Goal: Communication & Community: Answer question/provide support

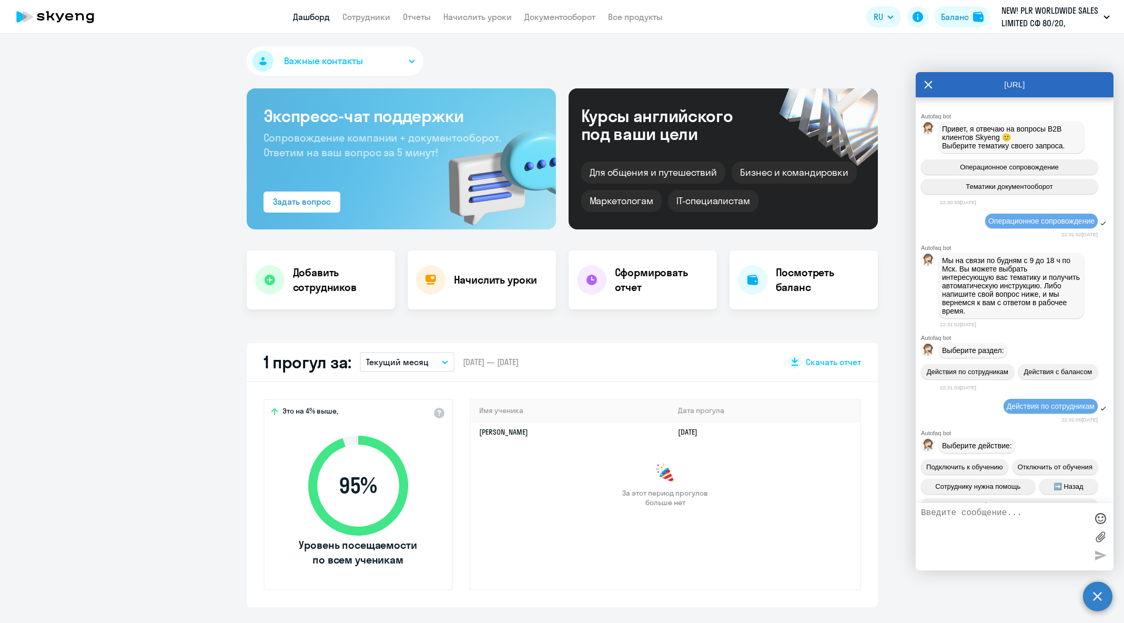
select select "30"
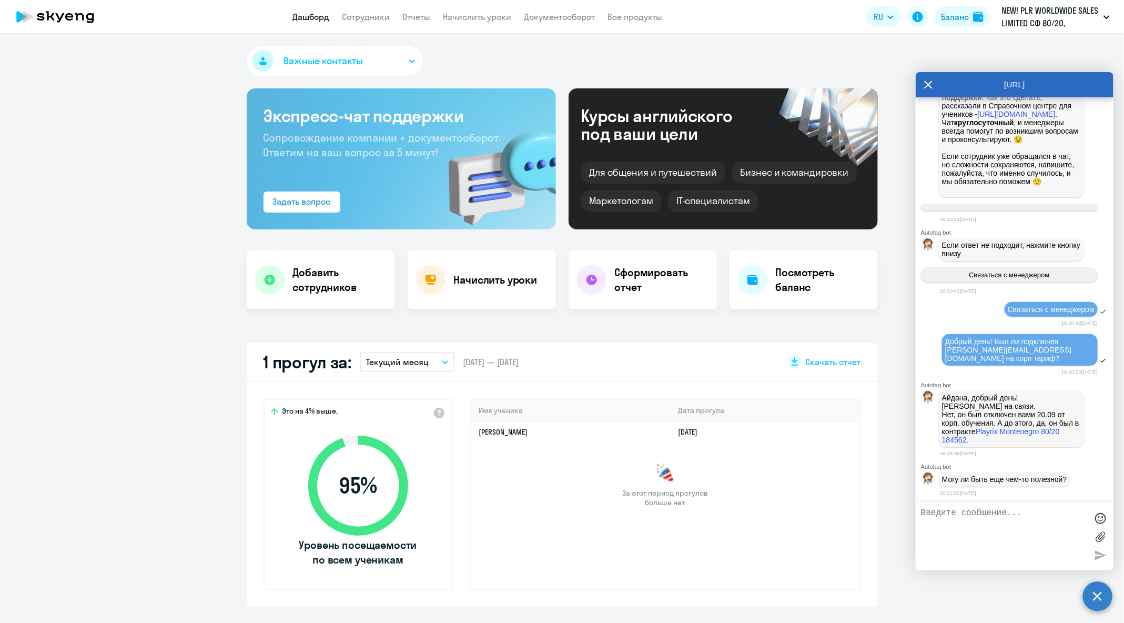
click at [1033, 521] on textarea at bounding box center [1004, 536] width 166 height 57
click at [1004, 520] on textarea at bounding box center [1004, 536] width 166 height 57
type textarea "Да, можем его вернуть на обучение? И какой у него был баланс при отключении, по…"
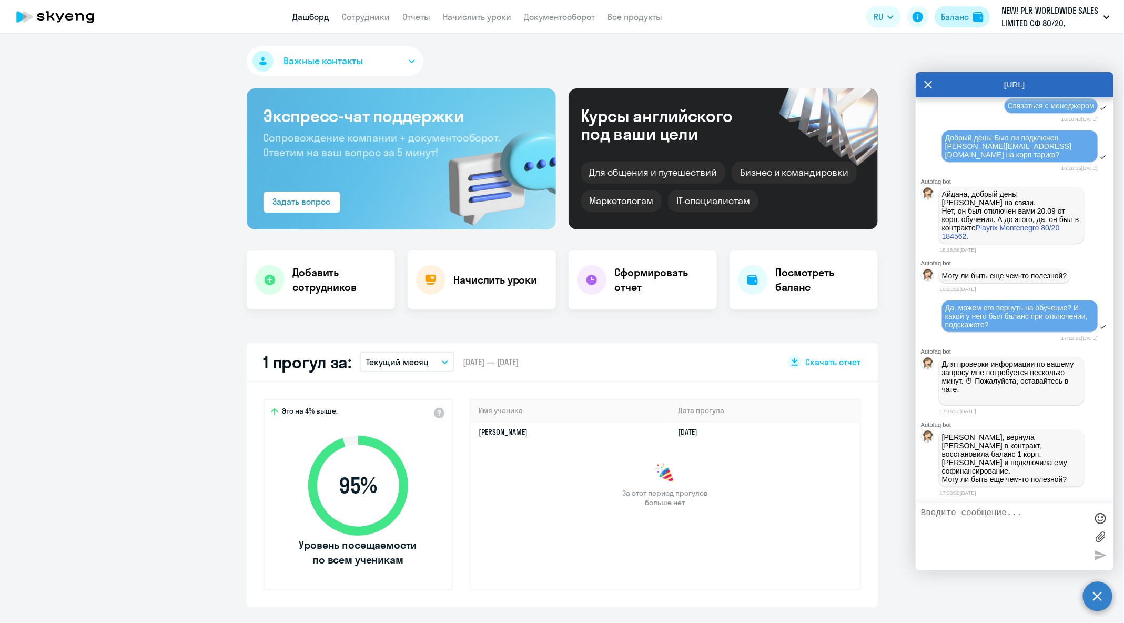
scroll to position [62726, 0]
click at [1031, 520] on textarea at bounding box center [1004, 536] width 166 height 57
type textarea "Д"
type textarea "В"
type textarea "На этом на [DATE] все, спасибо"
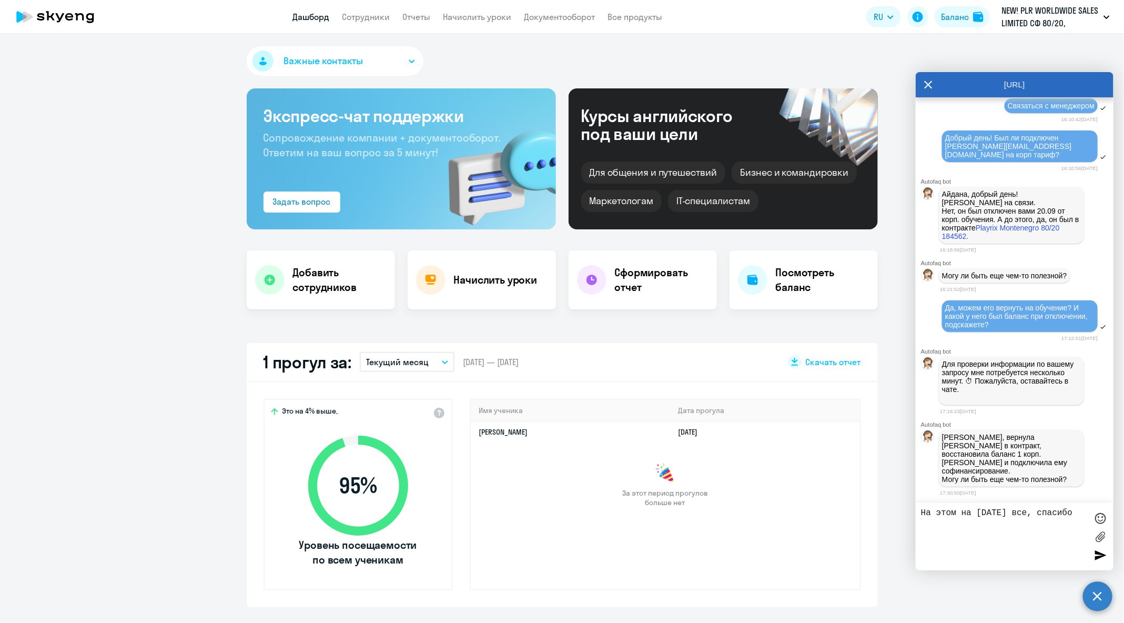
click at [1100, 512] on div at bounding box center [1101, 518] width 16 height 16
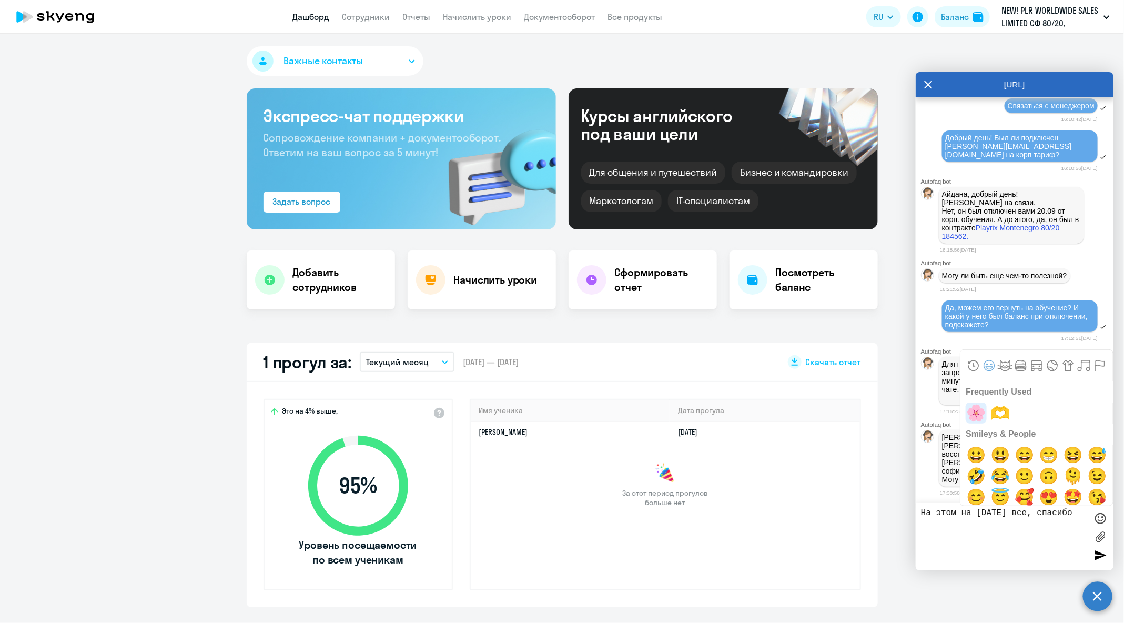
click at [973, 412] on span "🌸" at bounding box center [976, 412] width 25 height 21
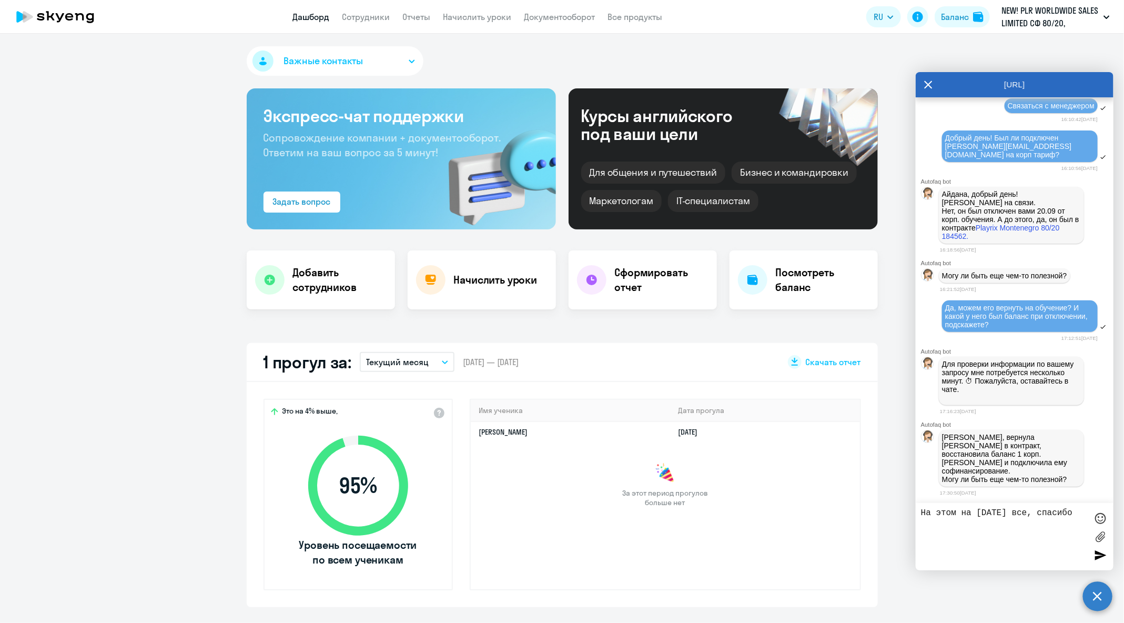
click at [1103, 551] on div at bounding box center [1101, 555] width 16 height 16
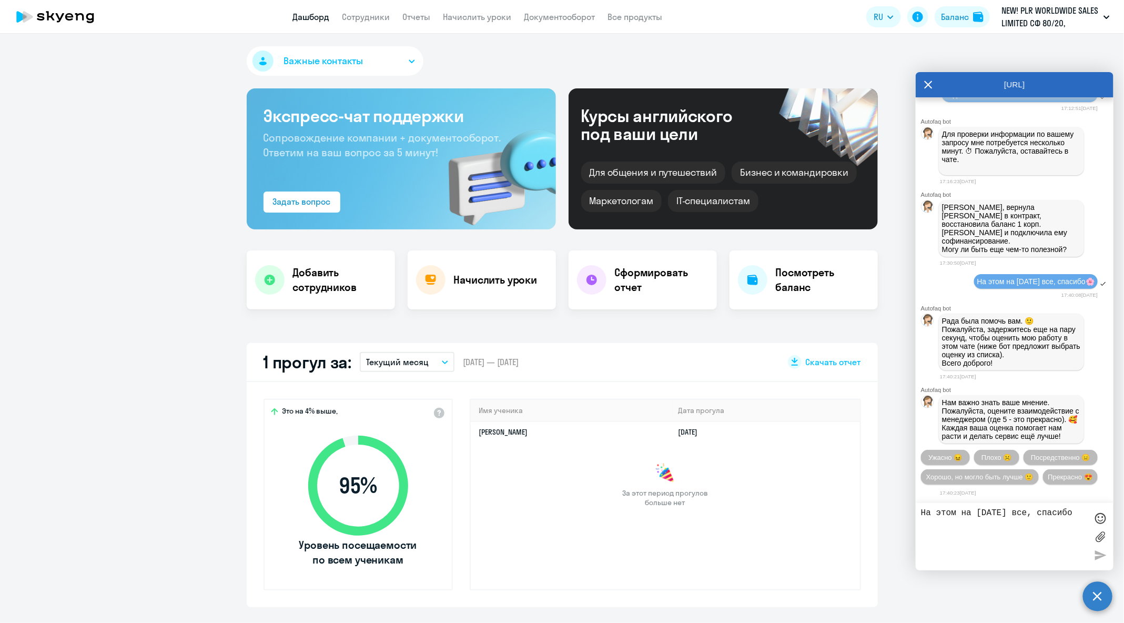
scroll to position [63007, 0]
click at [1025, 488] on div "17:40:23[DATE]" at bounding box center [1027, 493] width 174 height 10
click at [1043, 483] on button "Прекрасно 😍" at bounding box center [1070, 476] width 55 height 15
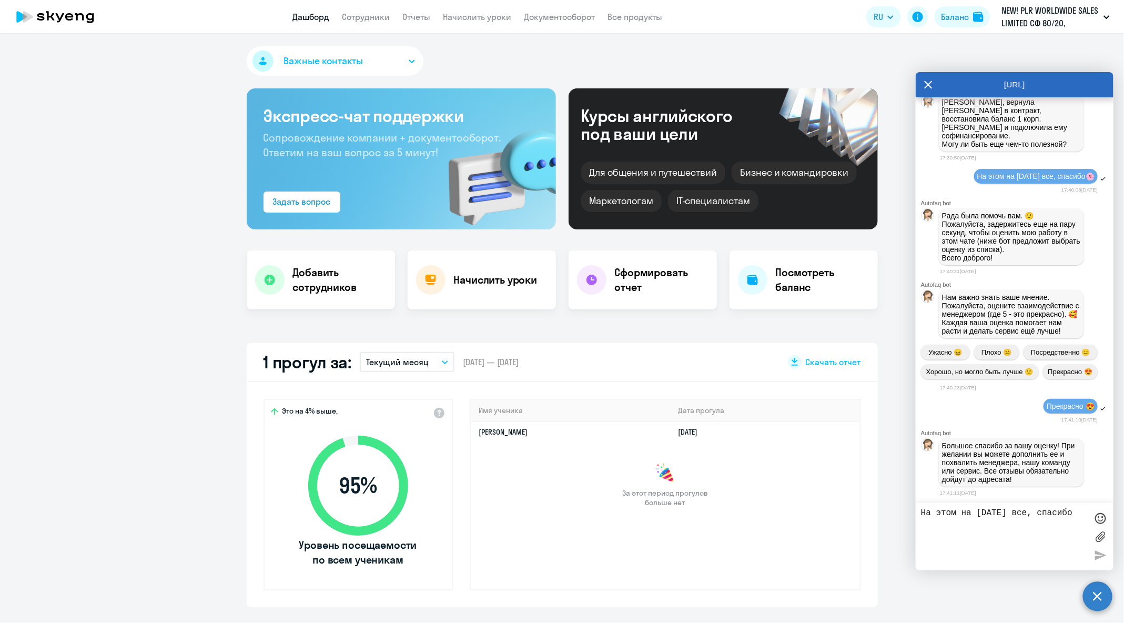
scroll to position [63118, 0]
